Goal: Transaction & Acquisition: Purchase product/service

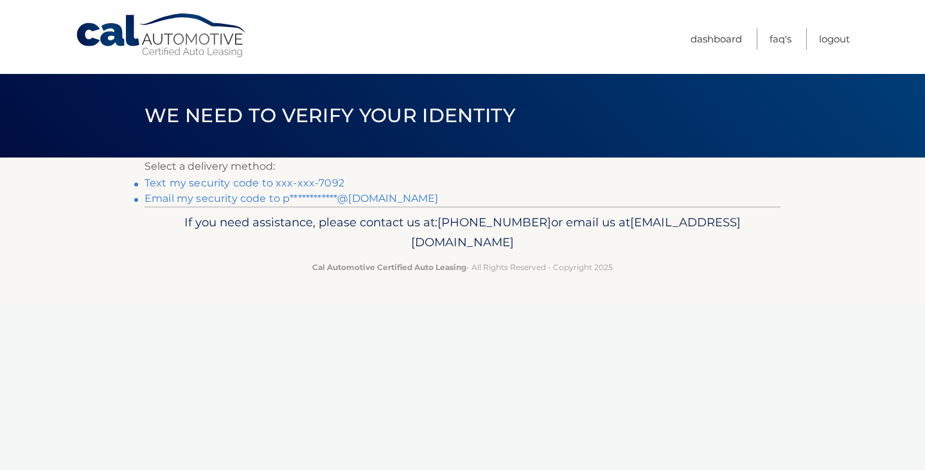
click at [289, 181] on link "Text my security code to xxx-xxx-7092" at bounding box center [245, 183] width 200 height 12
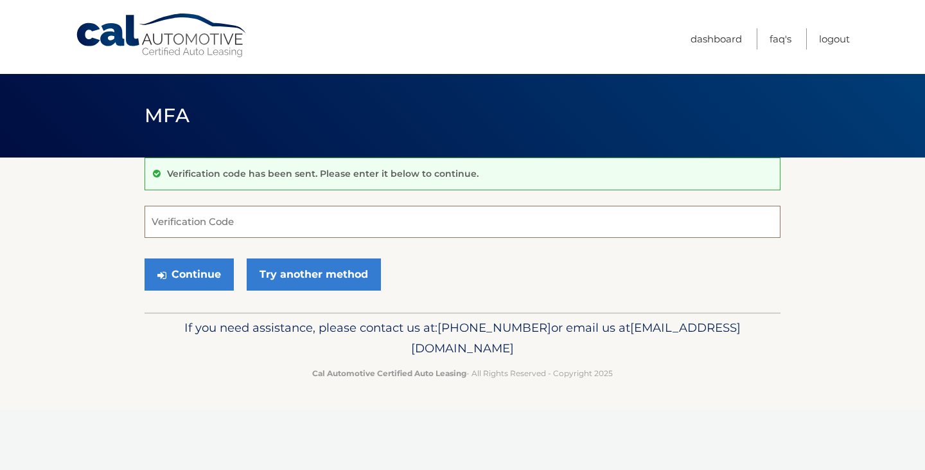
click at [280, 216] on input "Verification Code" at bounding box center [463, 222] width 636 height 32
click at [308, 224] on input "Verification Code" at bounding box center [463, 222] width 636 height 32
type input "501533"
click at [203, 278] on button "Continue" at bounding box center [189, 274] width 89 height 32
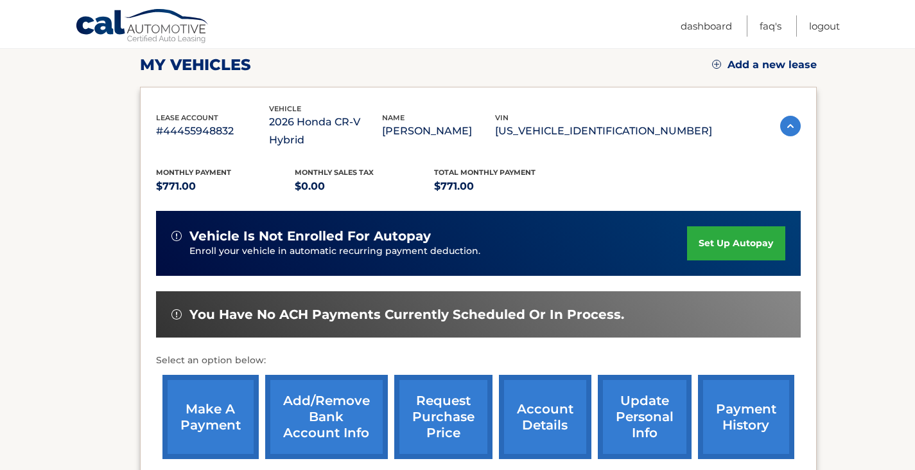
scroll to position [257, 0]
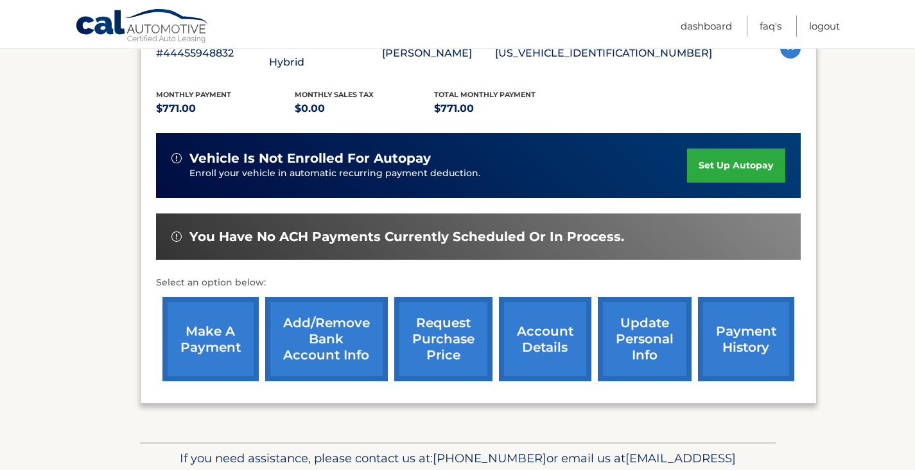
click at [225, 338] on link "make a payment" at bounding box center [211, 339] width 96 height 84
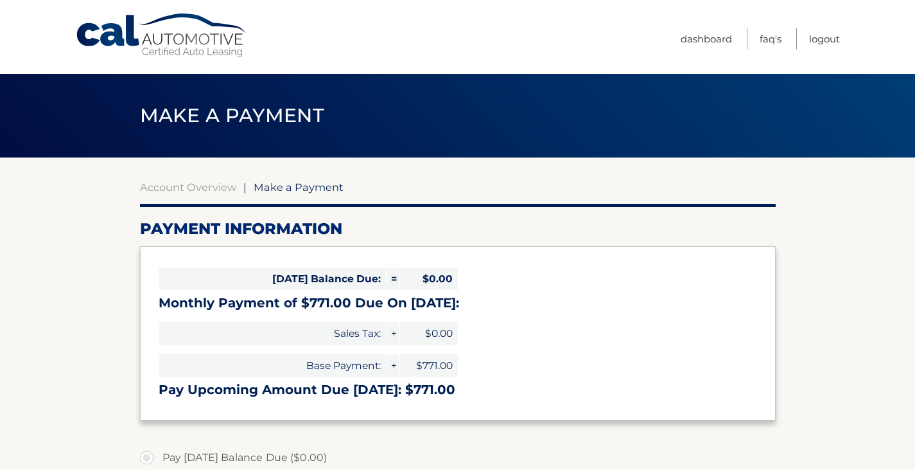
select select "Y2FhOGU1NTgtN2I2Mi00MDRmLWI3ZjYtMWZmN2FhMDEzM2Fj"
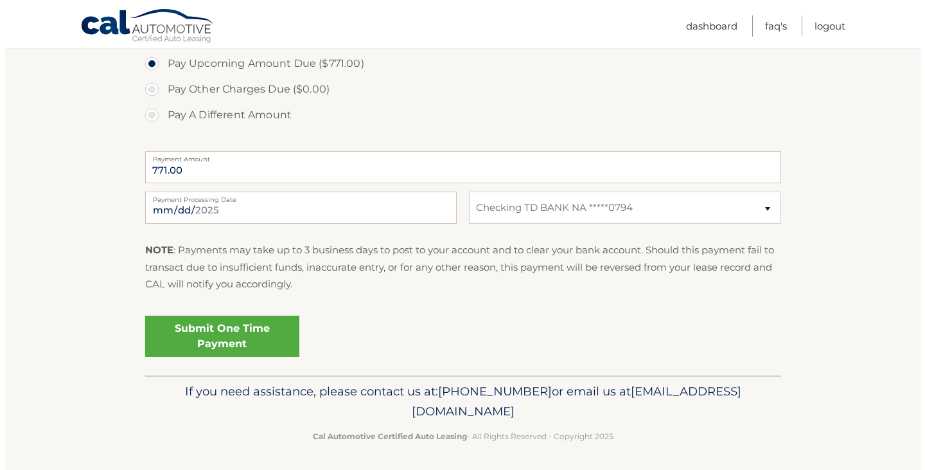
scroll to position [448, 0]
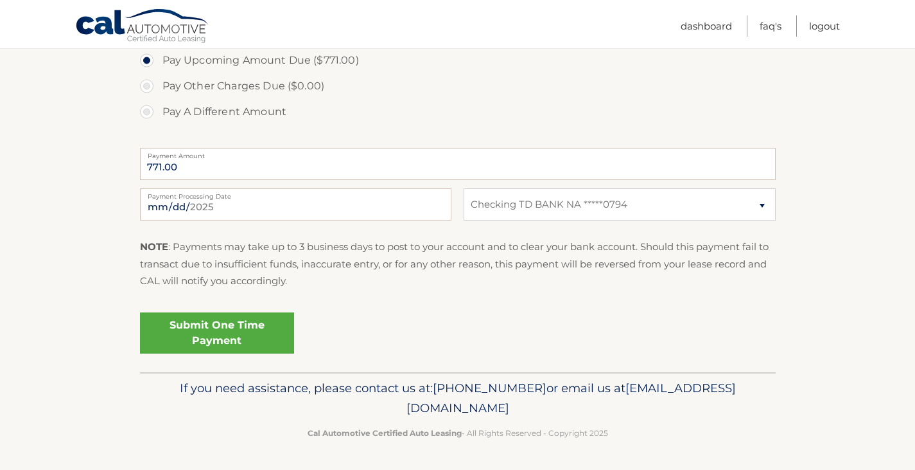
click at [263, 328] on link "Submit One Time Payment" at bounding box center [217, 332] width 154 height 41
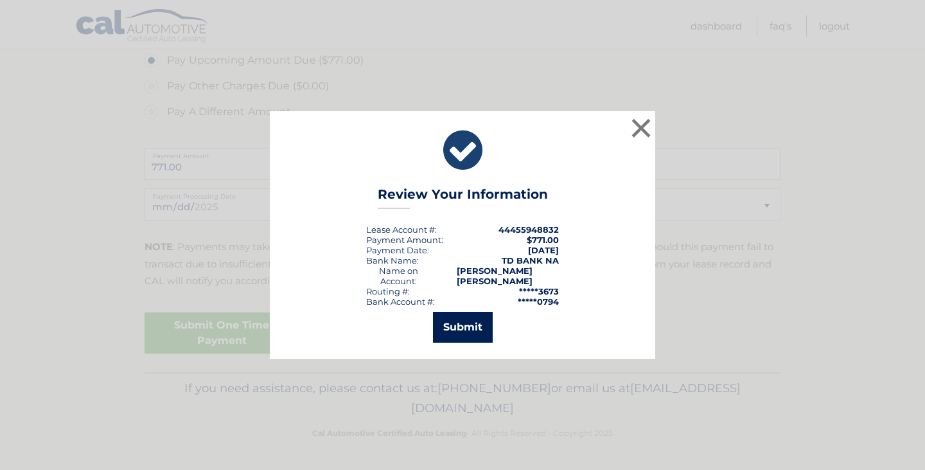
click at [463, 322] on button "Submit" at bounding box center [463, 327] width 60 height 31
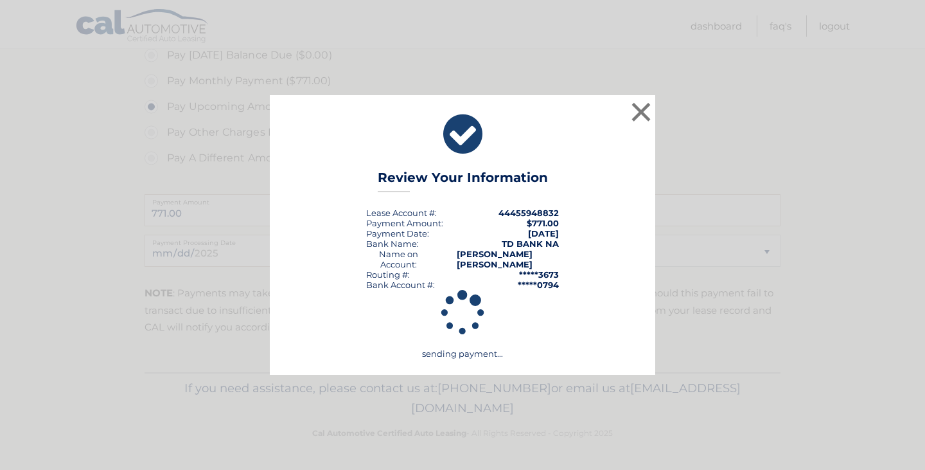
scroll to position [402, 0]
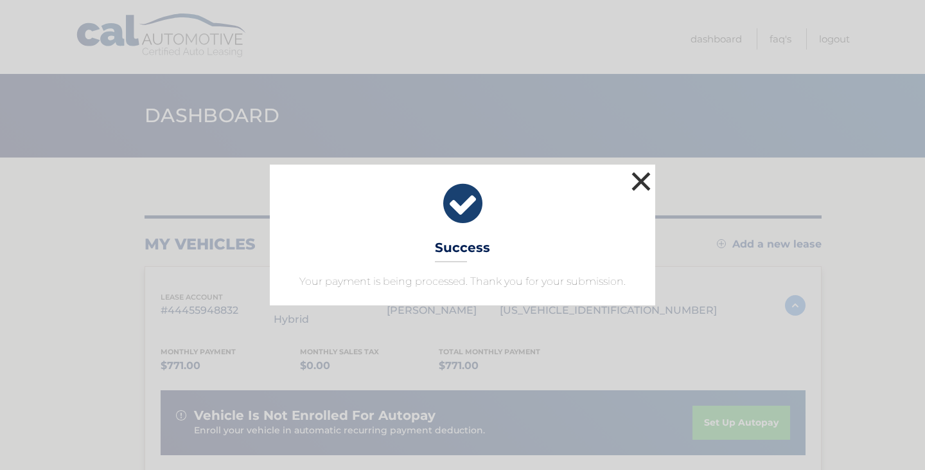
click at [642, 181] on button "×" at bounding box center [641, 181] width 26 height 26
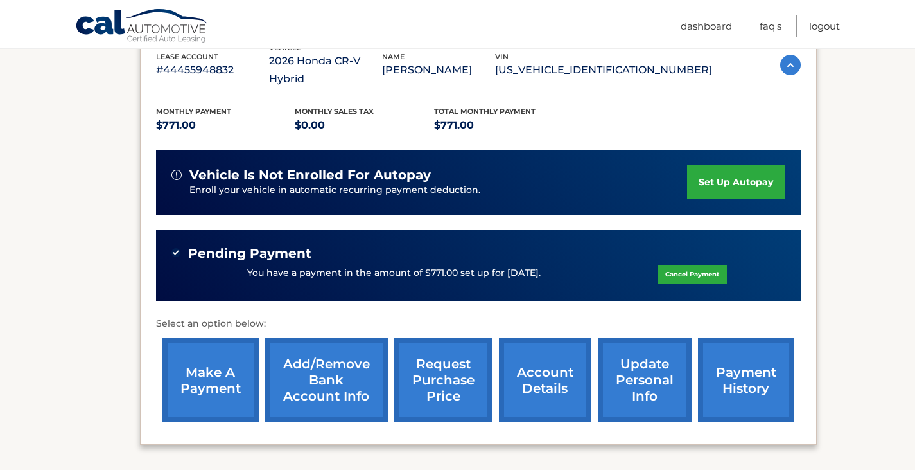
scroll to position [321, 0]
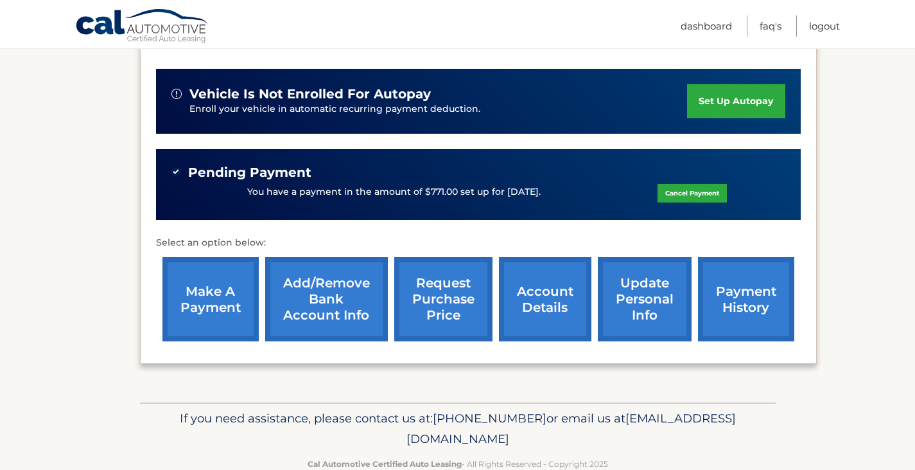
click at [730, 288] on link "payment history" at bounding box center [746, 299] width 96 height 84
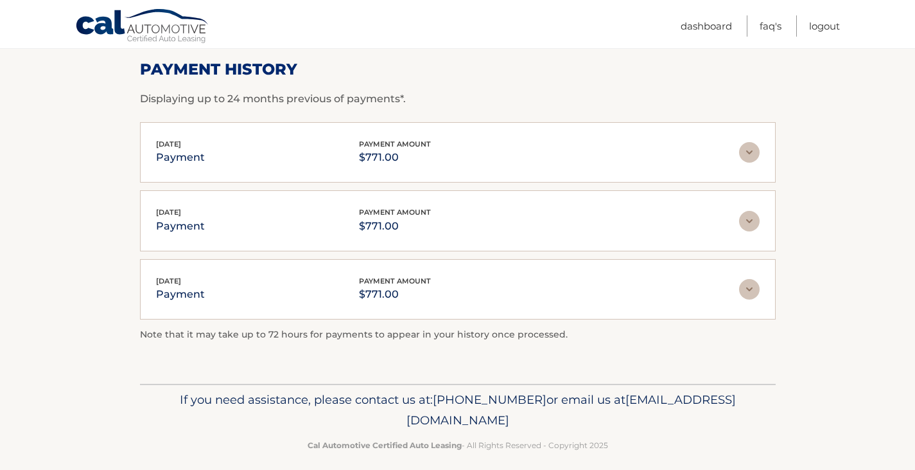
scroll to position [193, 0]
click at [752, 281] on img at bounding box center [749, 288] width 21 height 21
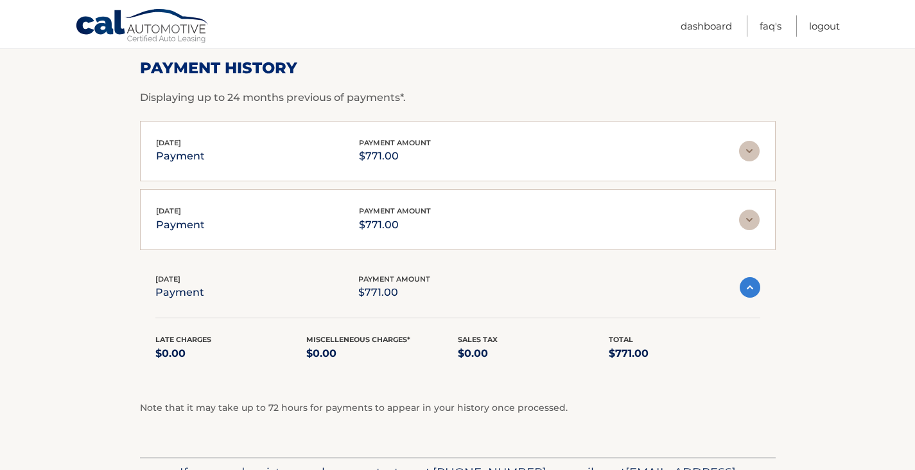
click at [751, 287] on img at bounding box center [750, 287] width 21 height 21
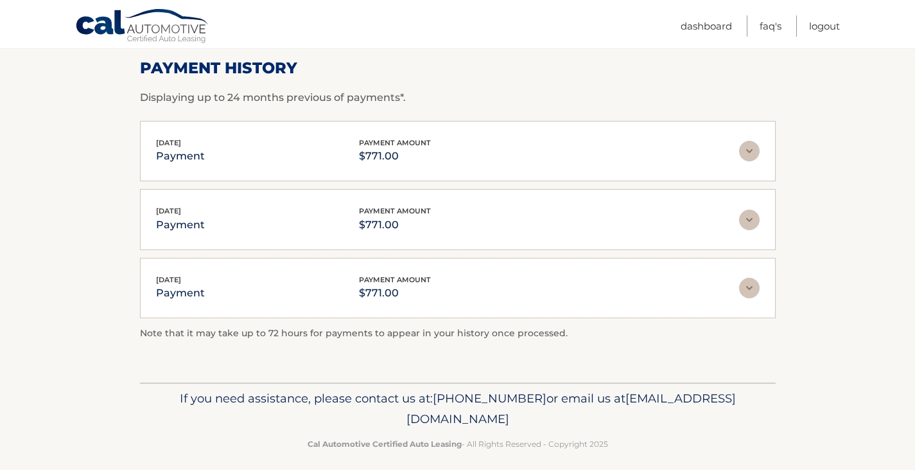
click at [755, 227] on img at bounding box center [749, 219] width 21 height 21
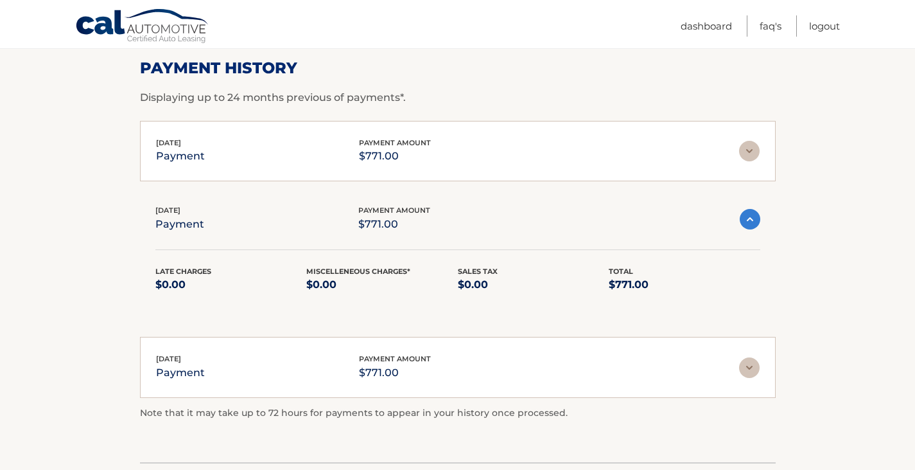
click at [755, 227] on img at bounding box center [750, 219] width 21 height 21
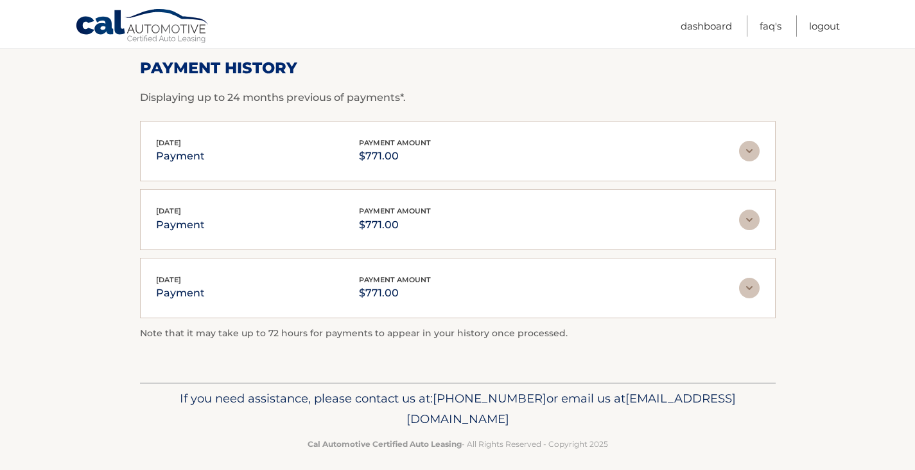
click at [748, 153] on img at bounding box center [749, 151] width 21 height 21
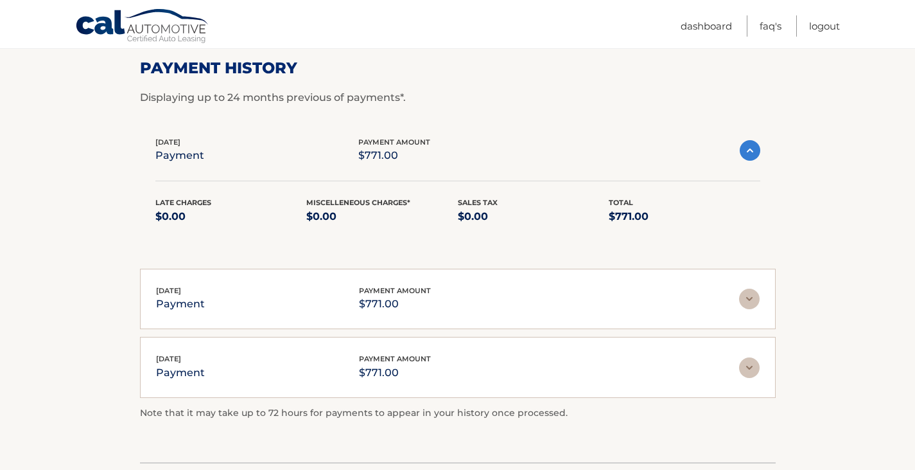
click at [748, 153] on img at bounding box center [750, 150] width 21 height 21
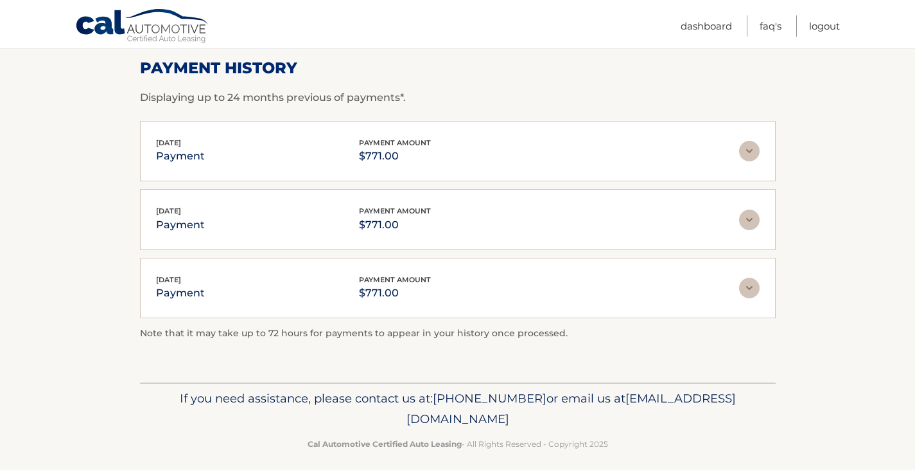
click at [752, 147] on img at bounding box center [749, 151] width 21 height 21
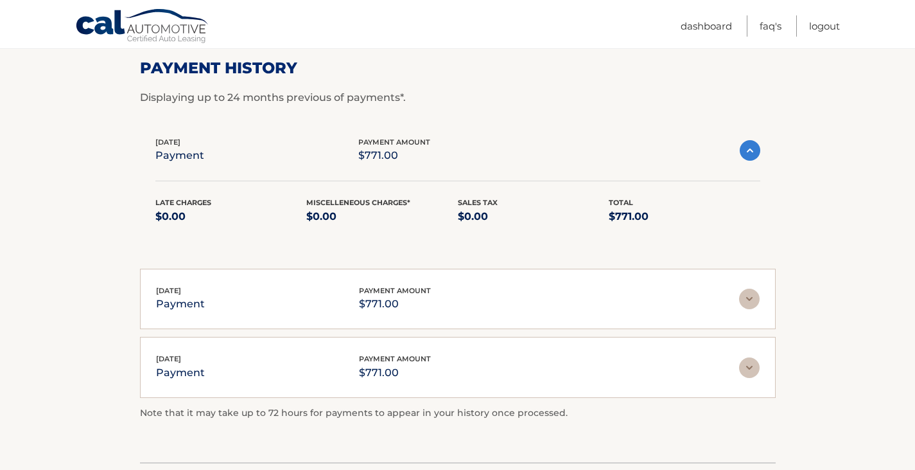
click at [752, 147] on img at bounding box center [750, 150] width 21 height 21
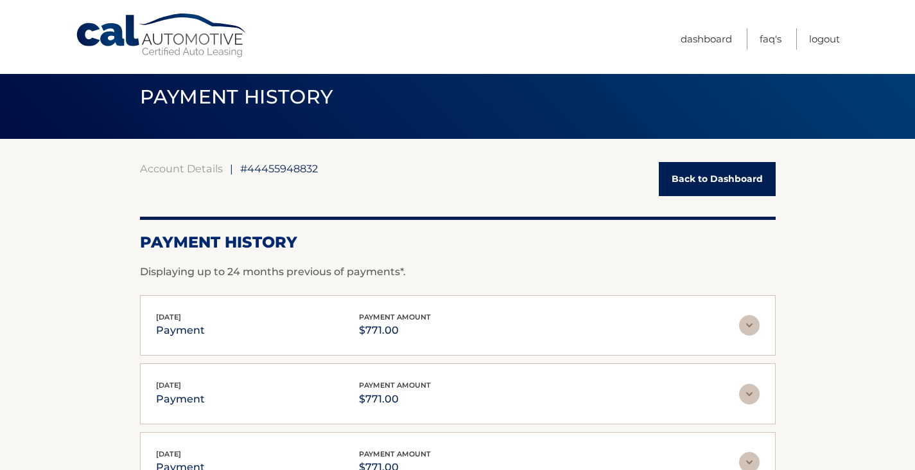
scroll to position [0, 0]
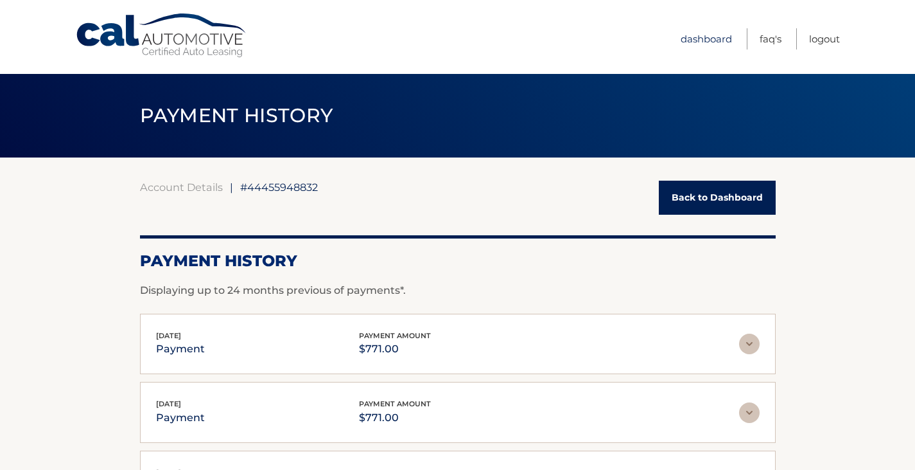
click at [716, 40] on link "Dashboard" at bounding box center [706, 38] width 51 height 21
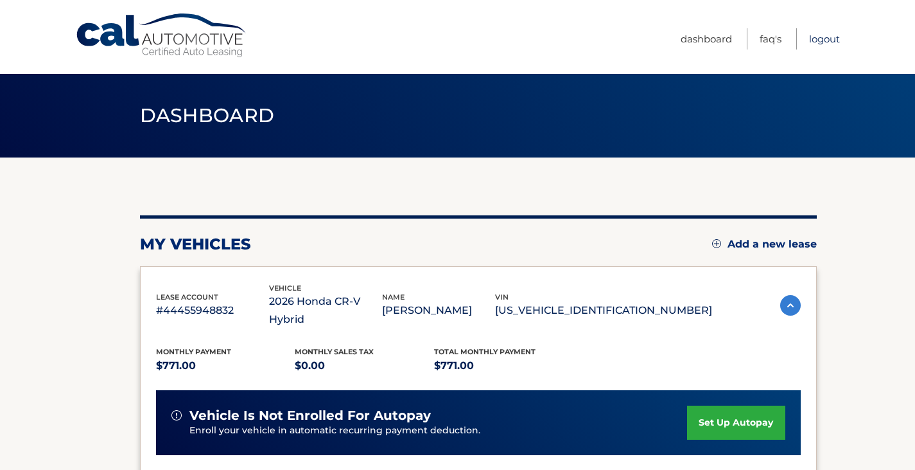
click at [816, 44] on link "Logout" at bounding box center [824, 38] width 31 height 21
